Goal: Task Accomplishment & Management: Use online tool/utility

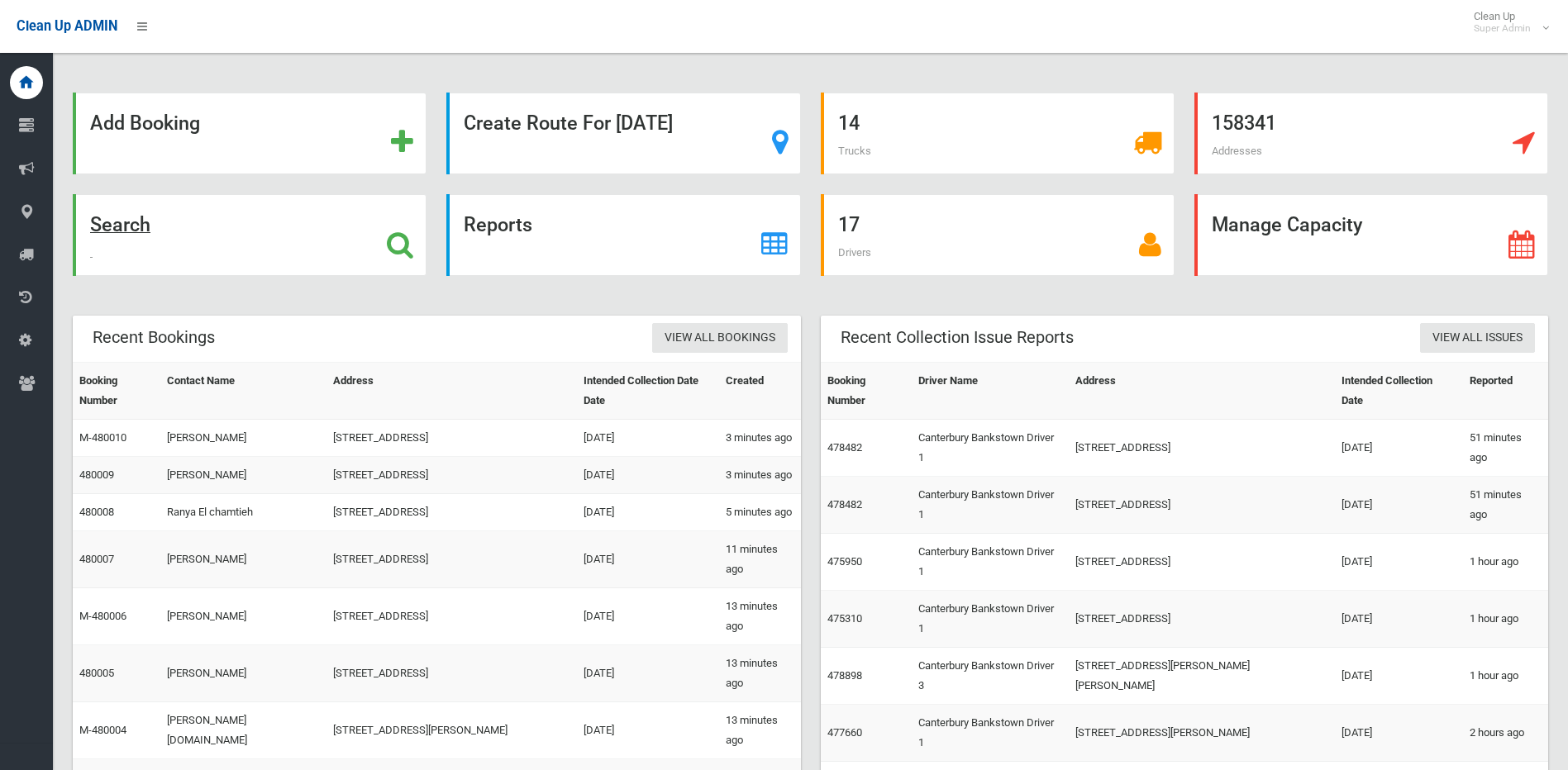
click at [394, 246] on icon at bounding box center [399, 244] width 26 height 28
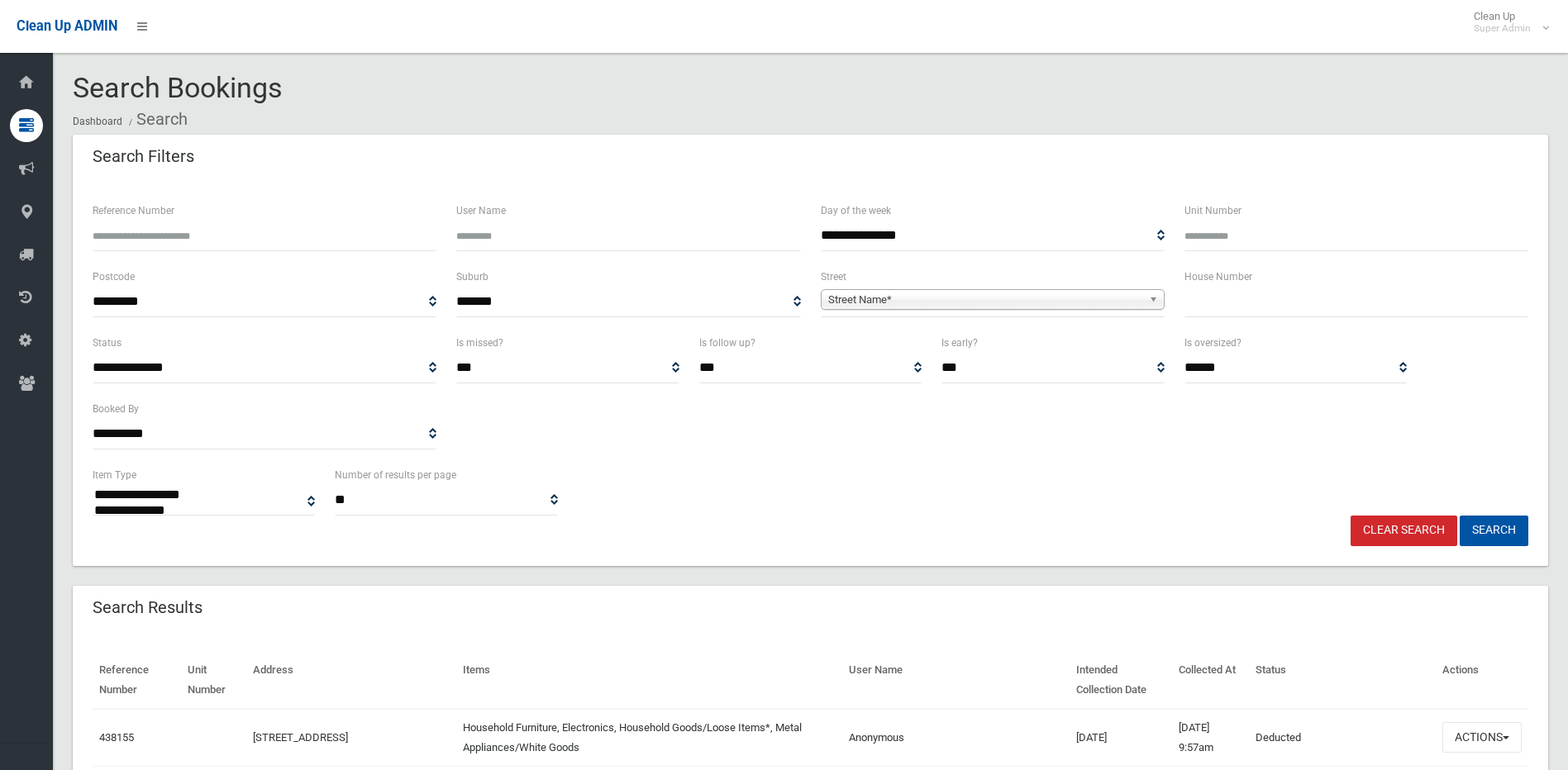
select select
click at [1239, 306] on input "text" at bounding box center [1357, 302] width 344 height 31
type input "***"
click at [1032, 284] on div "**********" at bounding box center [993, 292] width 344 height 50
click at [1015, 296] on span "Street Name*" at bounding box center [985, 299] width 314 height 20
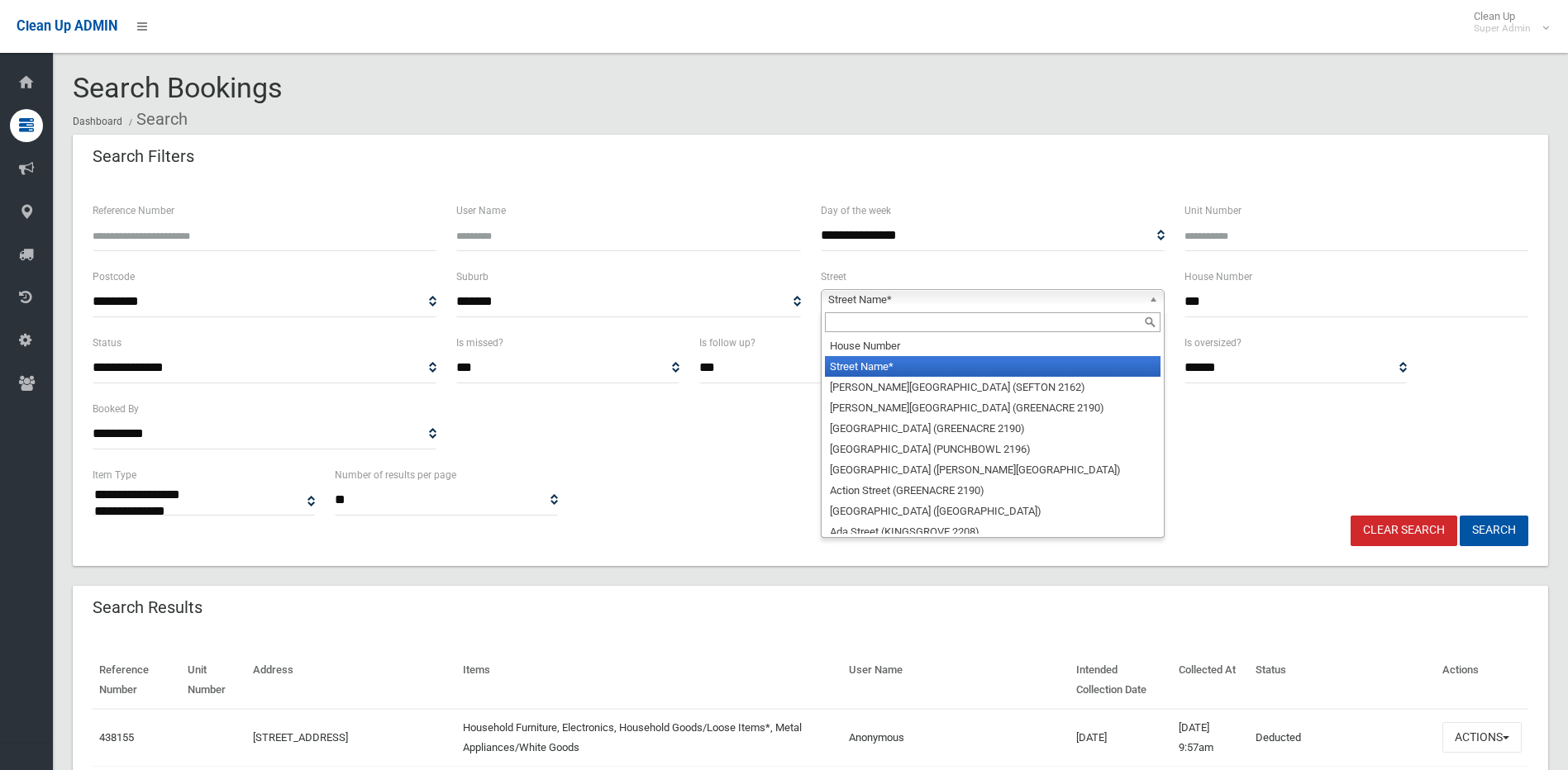
click at [921, 320] on input "text" at bounding box center [993, 322] width 335 height 20
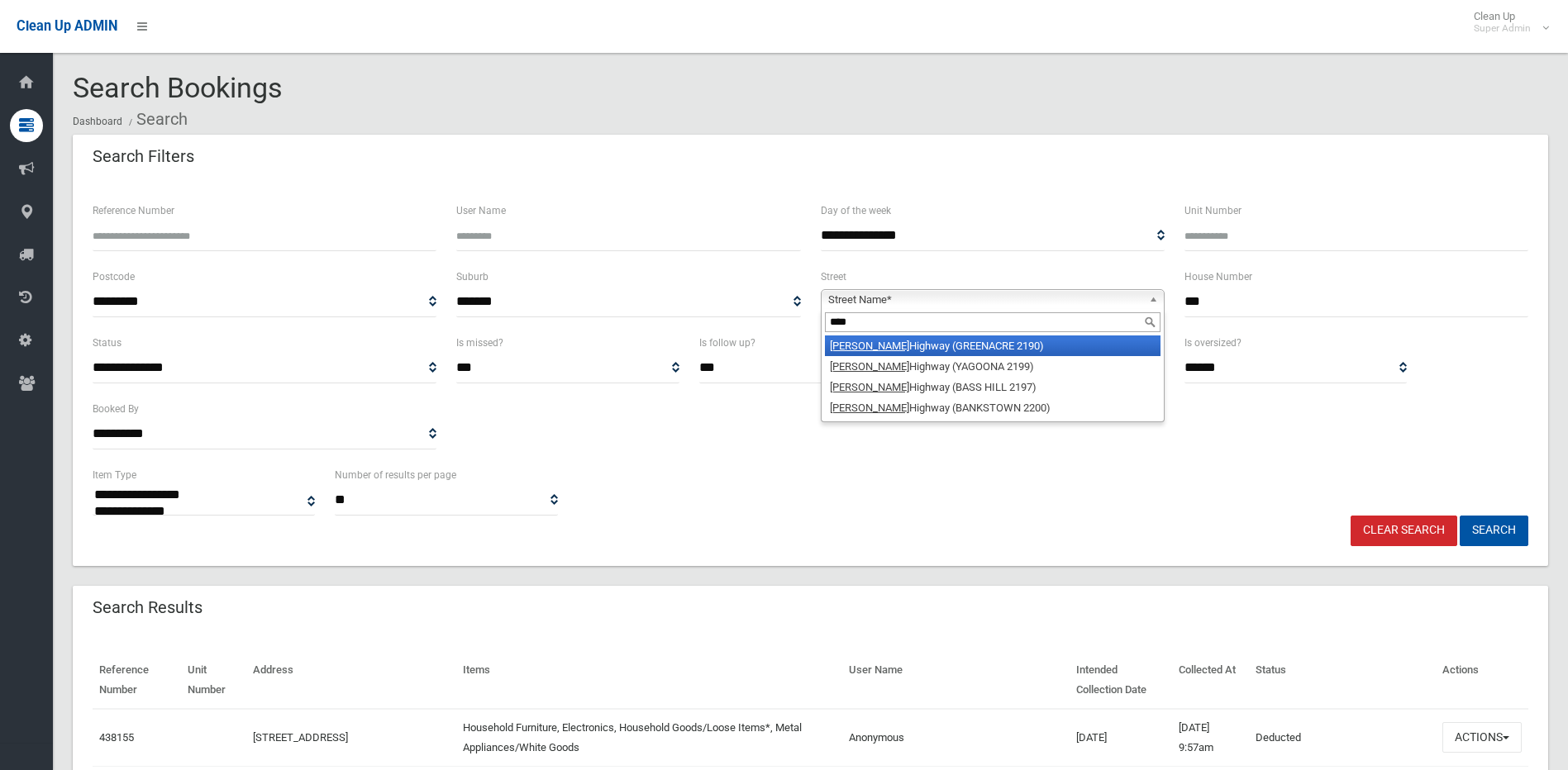
type input "****"
click at [934, 343] on li "Hume Highway (GREENACRE 2190)" at bounding box center [993, 345] width 335 height 20
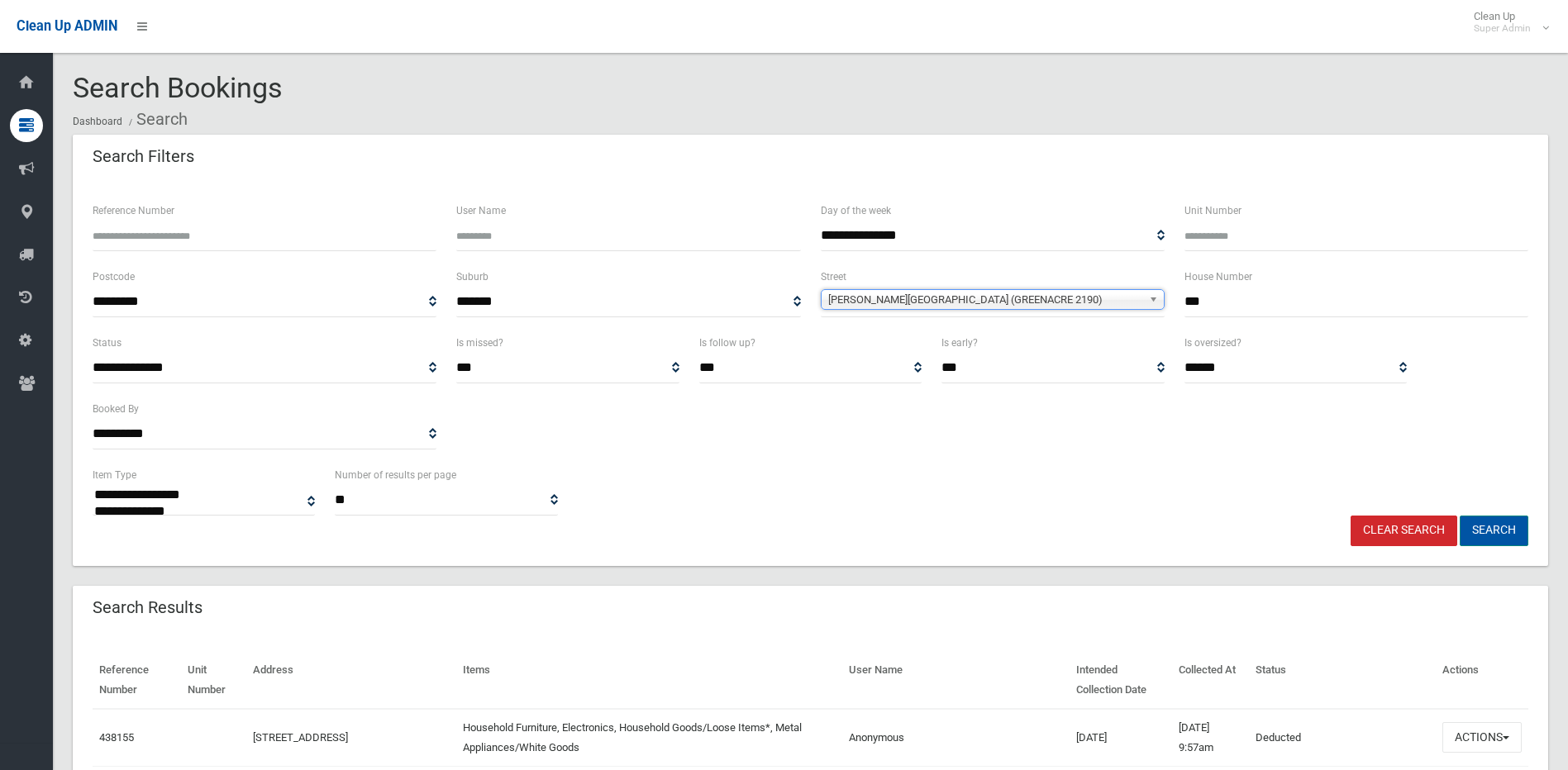
click at [1494, 534] on button "Search" at bounding box center [1494, 531] width 69 height 31
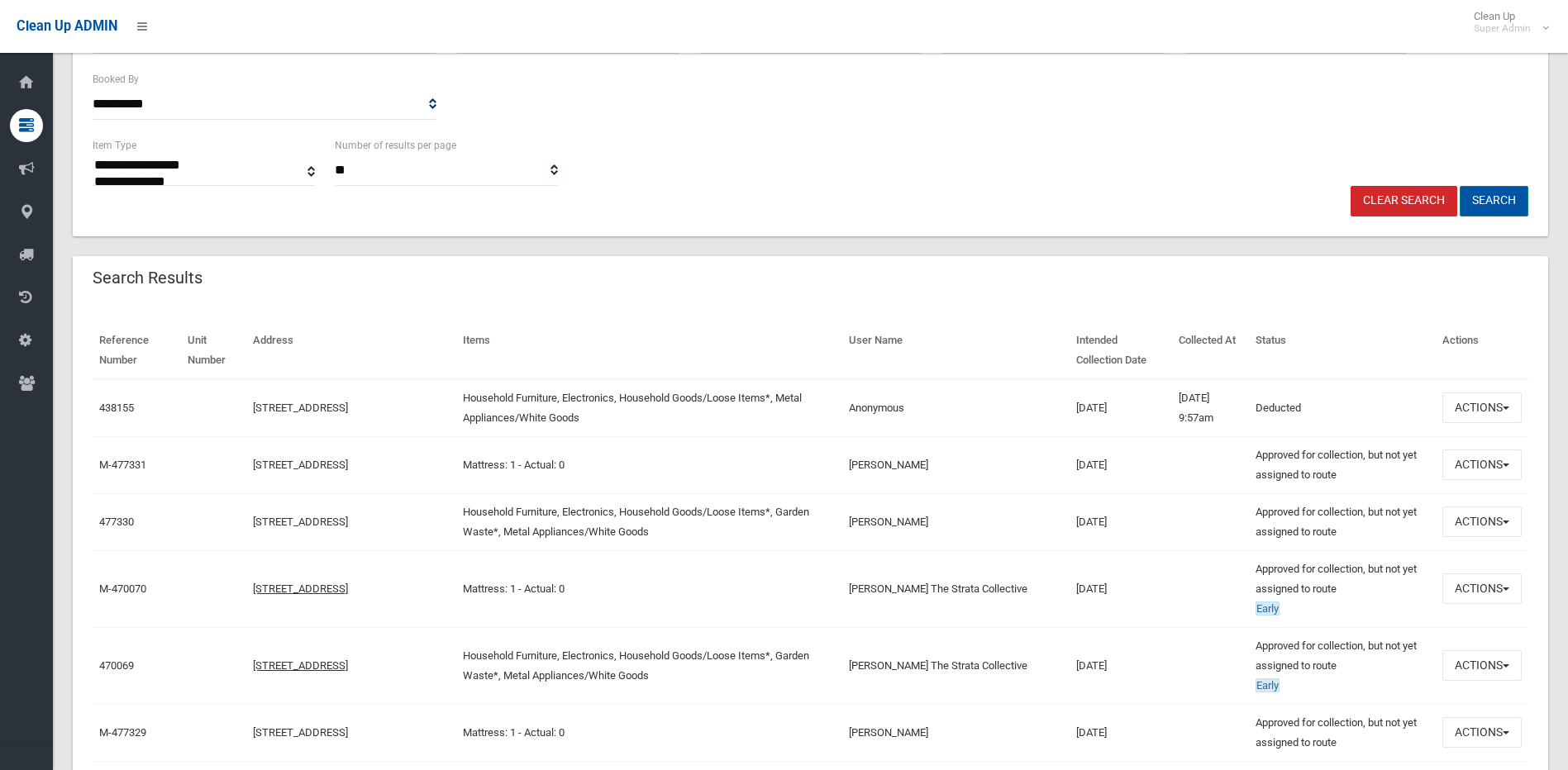
scroll to position [330, 0]
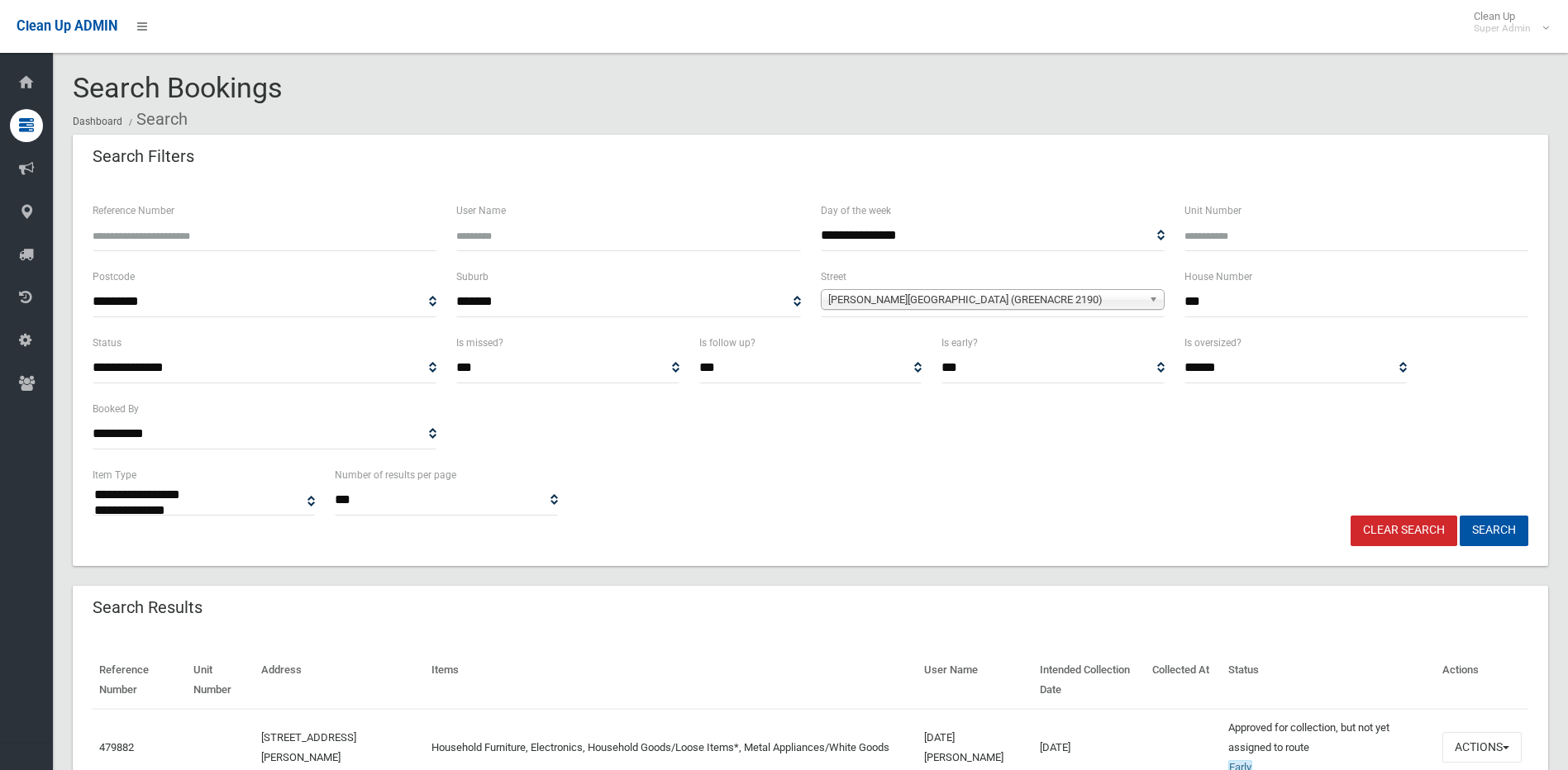
select select
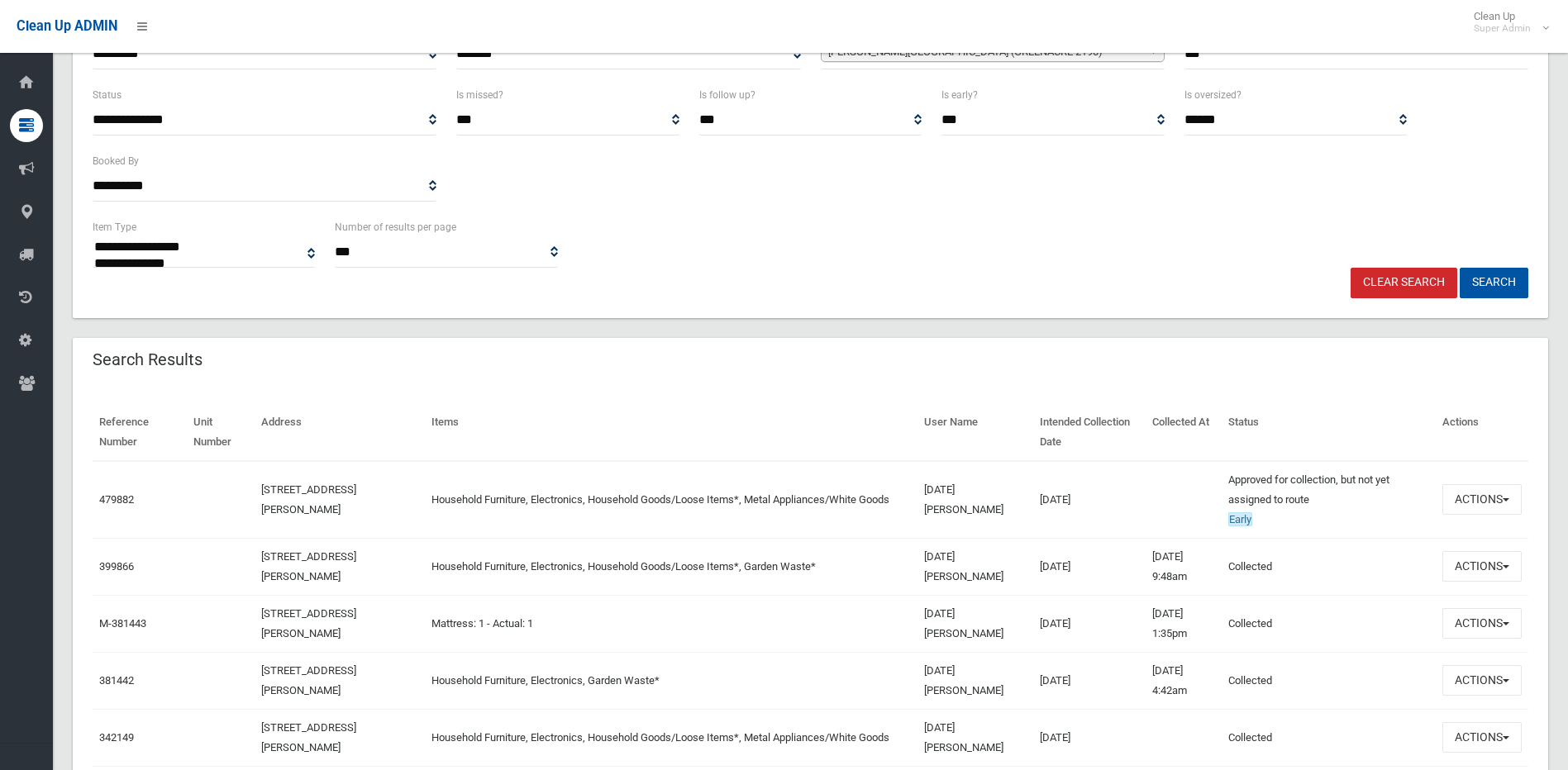
scroll to position [330, 0]
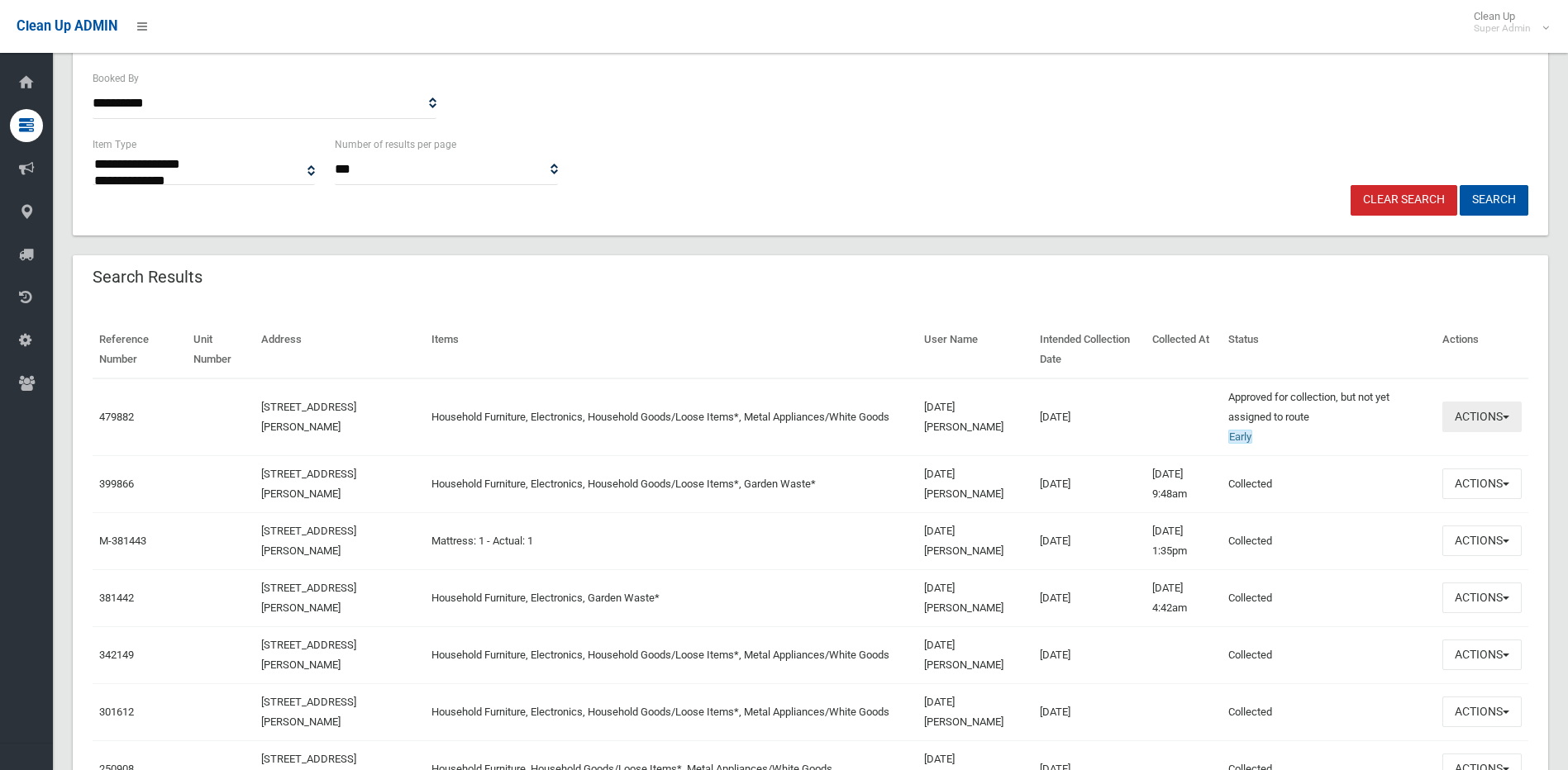
click at [1465, 423] on button "Actions" at bounding box center [1482, 417] width 79 height 31
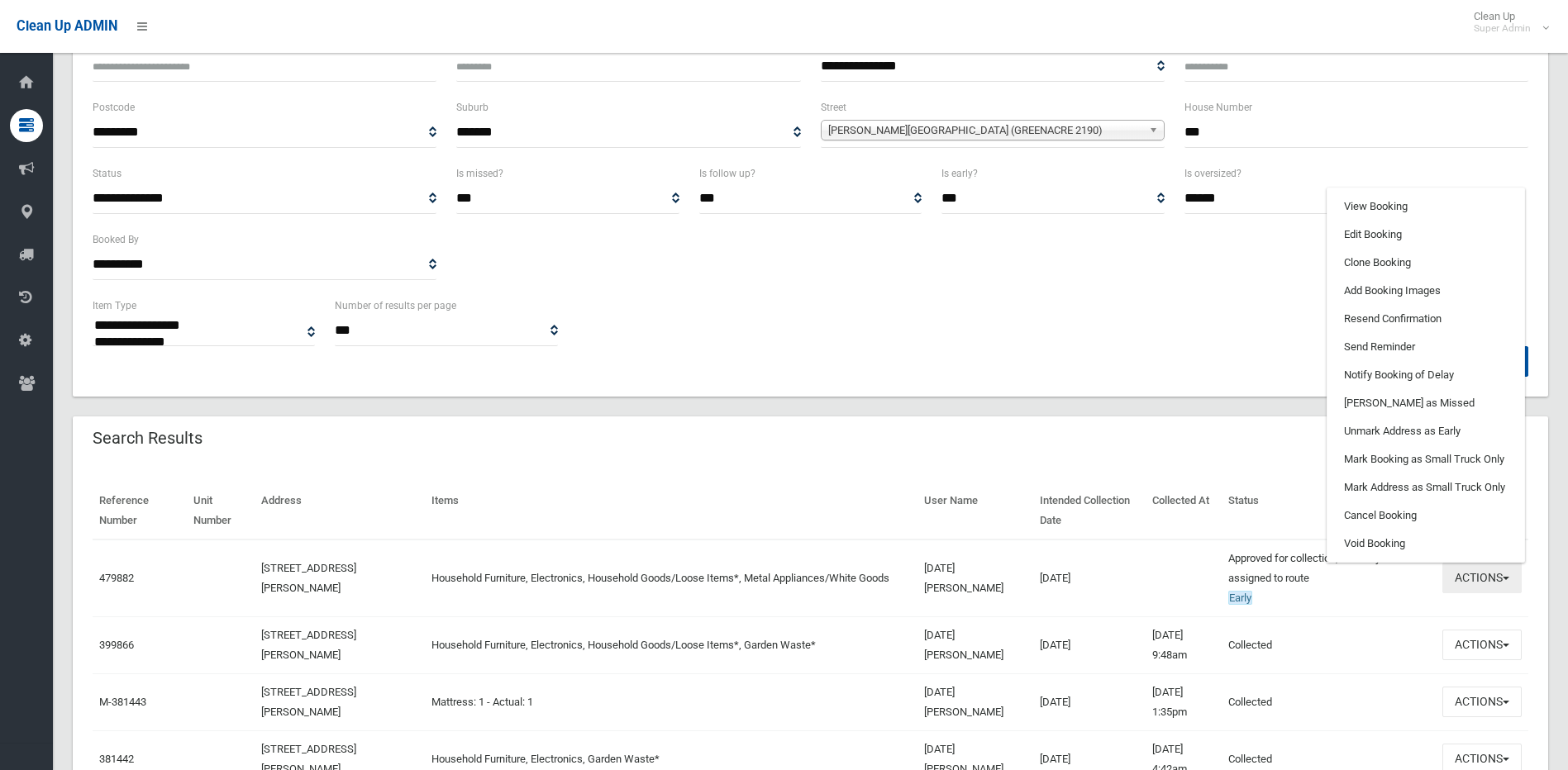
scroll to position [165, 0]
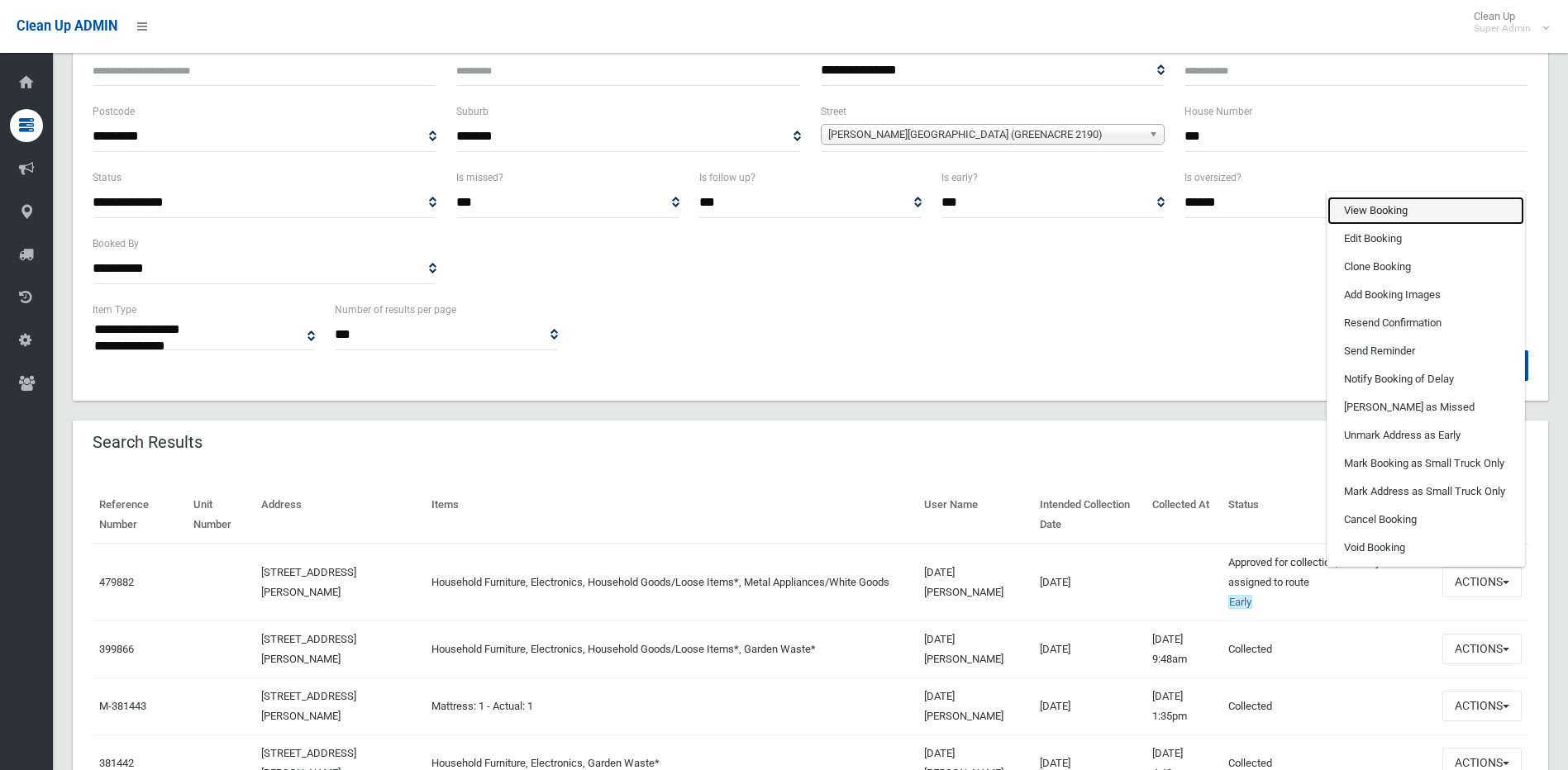
click at [1362, 211] on link "View Booking" at bounding box center [1427, 211] width 197 height 28
